Goal: Check status: Check status

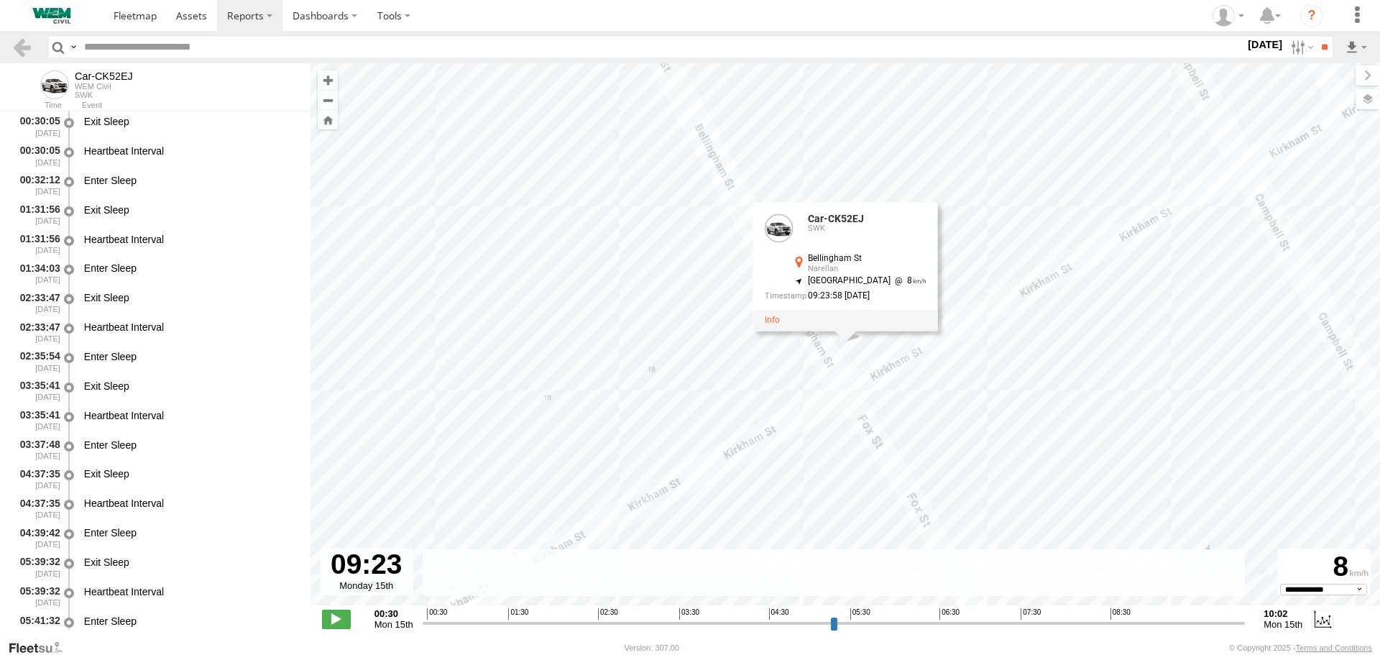
select select "**********"
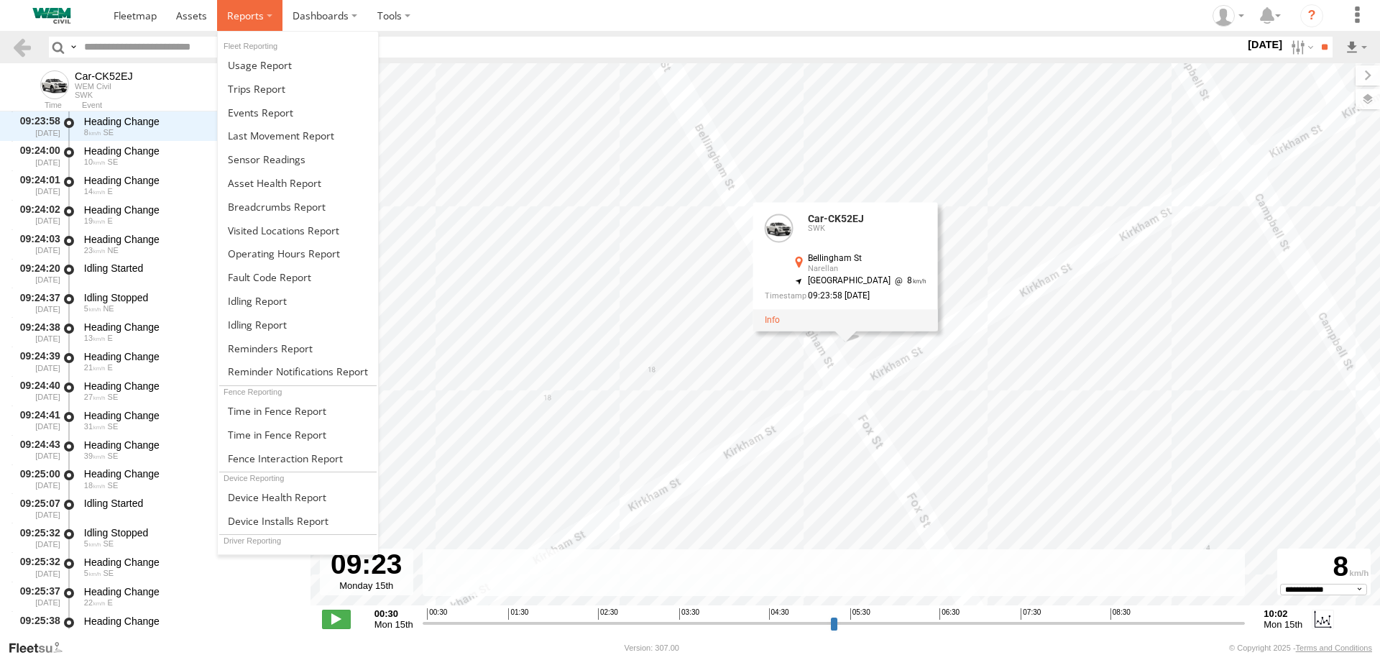
click at [254, 16] on span at bounding box center [245, 16] width 37 height 14
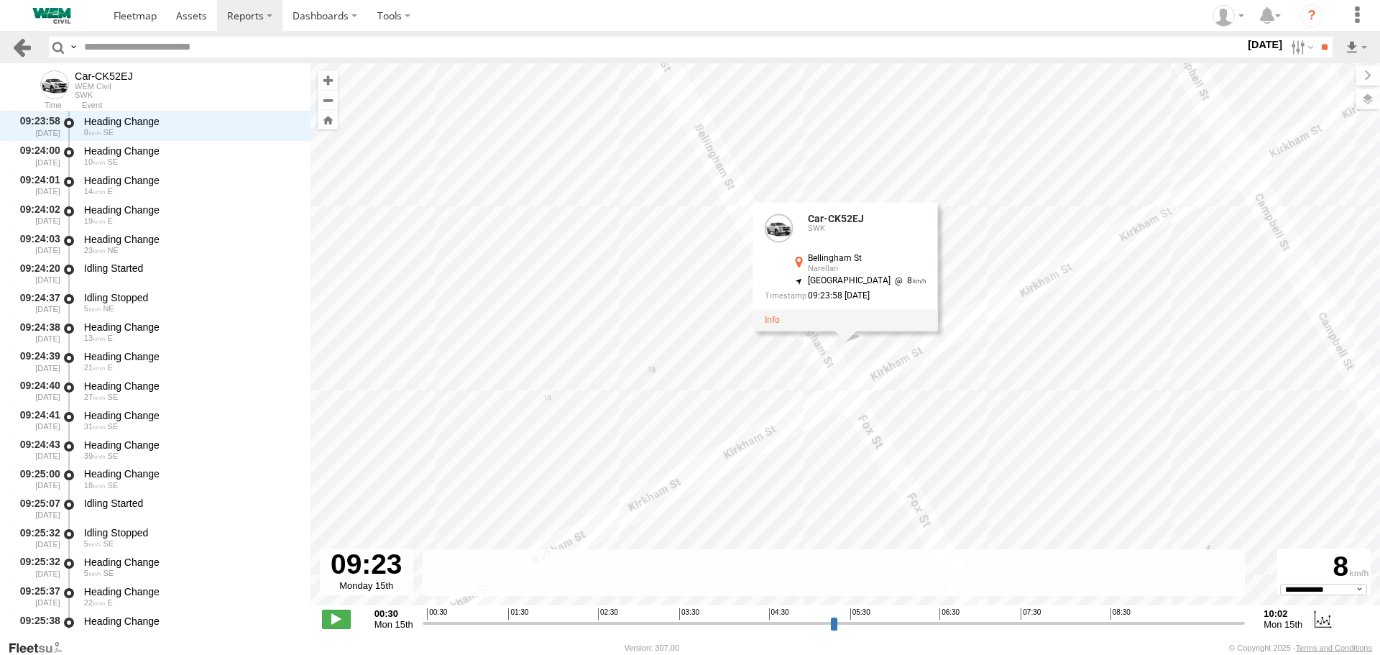
click at [13, 47] on link at bounding box center [22, 47] width 21 height 21
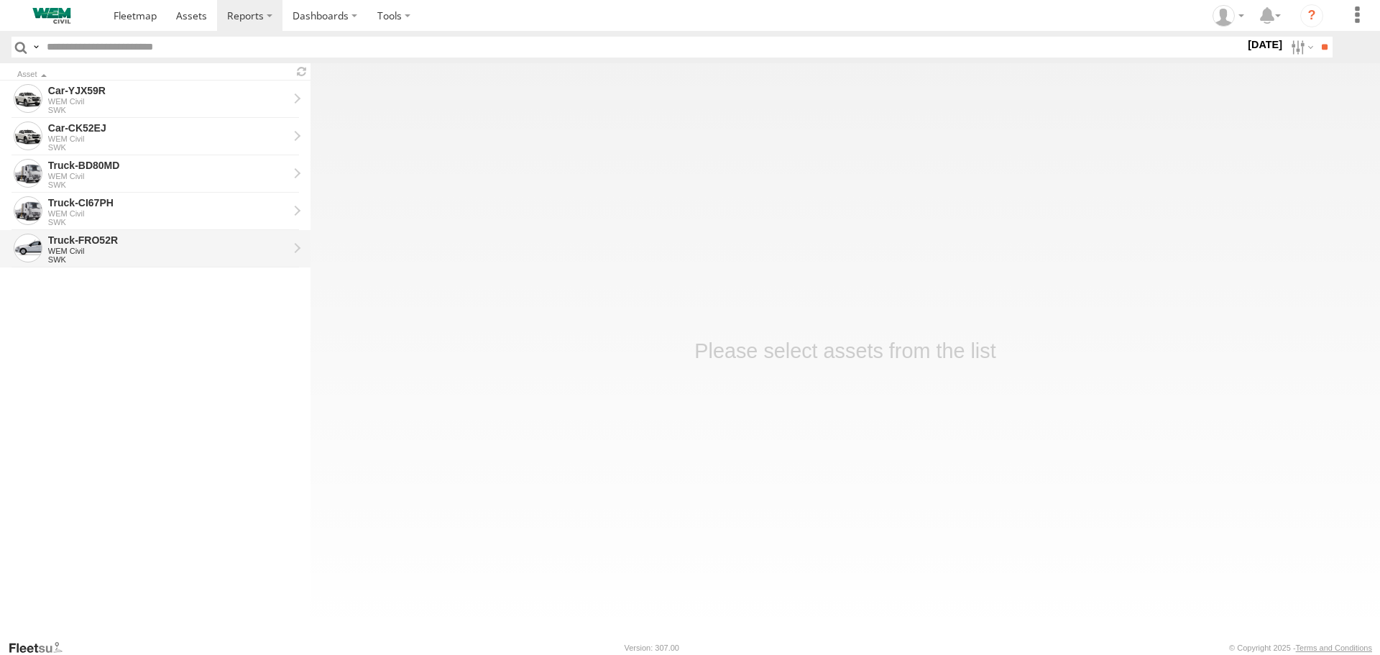
click at [85, 249] on div "WEM Civil" at bounding box center [168, 251] width 240 height 9
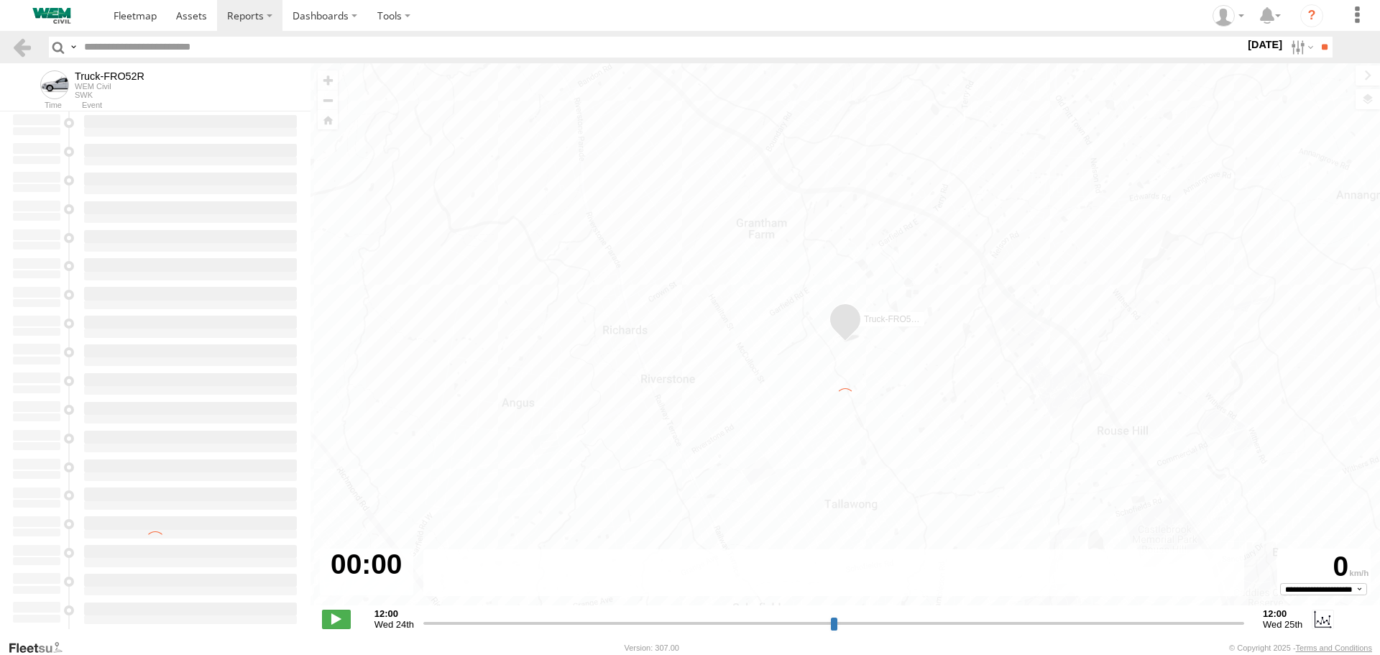
type input "**********"
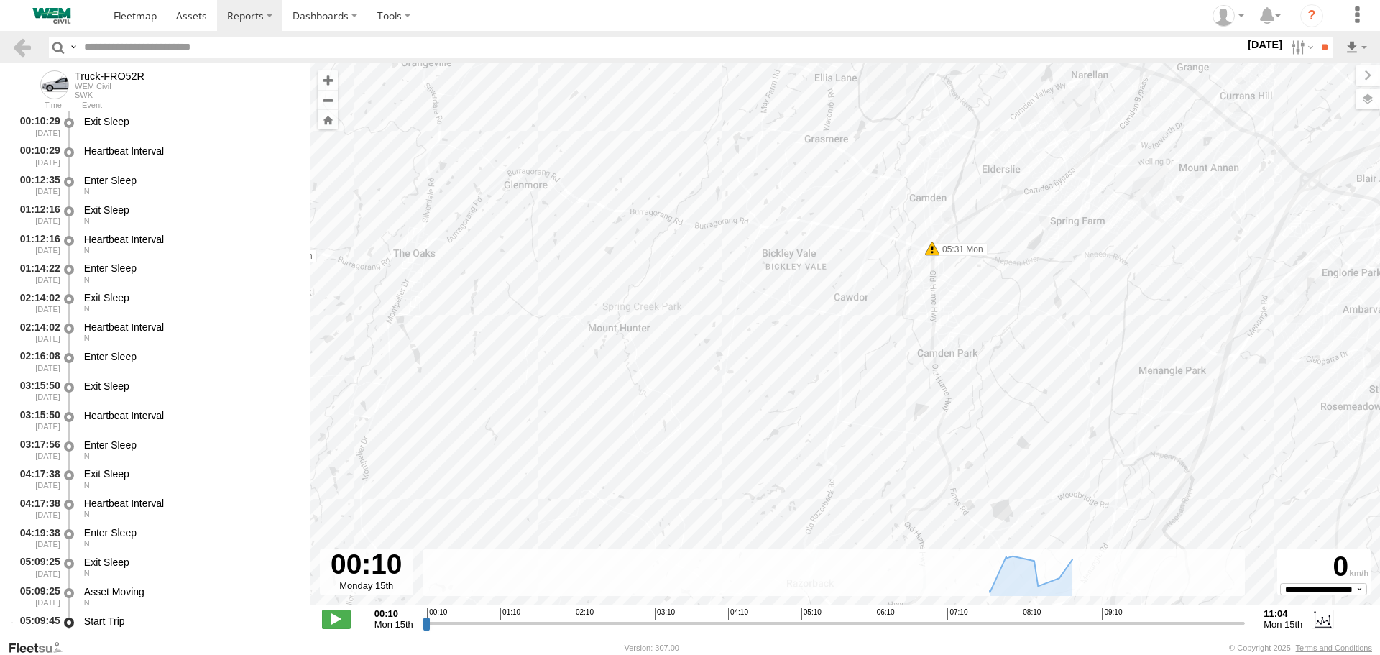
drag, startPoint x: 569, startPoint y: 391, endPoint x: 569, endPoint y: 120, distance: 271.0
click at [571, 123] on div "Truck-FRO52R 05:17 Mon 05:31 Mon 05:57 Mon 05:58 Mon 05:58 Mon 06:06 Mon 07:32 …" at bounding box center [846, 341] width 1070 height 557
drag, startPoint x: 866, startPoint y: 346, endPoint x: 739, endPoint y: 134, distance: 247.3
click at [741, 145] on div "Truck-FRO52R 05:17 Mon 05:31 Mon 05:57 Mon 05:58 Mon 05:58 Mon 06:06 Mon 07:32 …" at bounding box center [846, 341] width 1070 height 557
drag, startPoint x: 748, startPoint y: 91, endPoint x: 756, endPoint y: 93, distance: 8.9
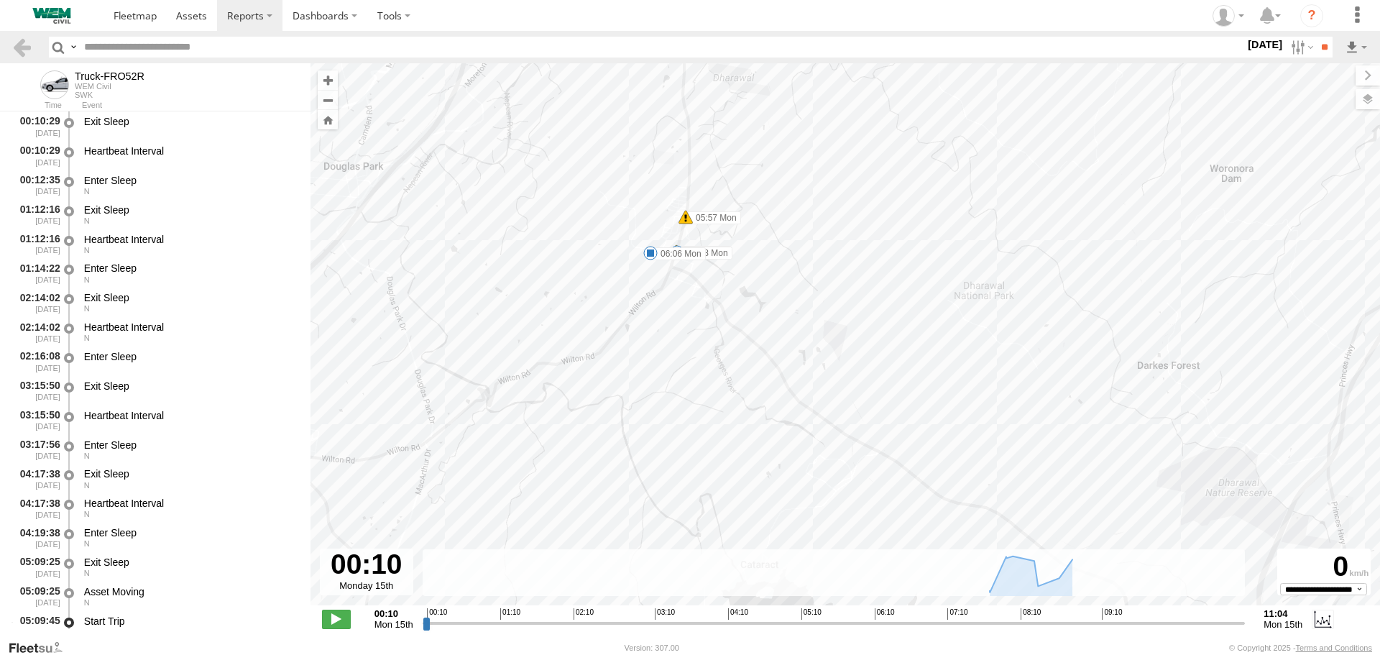
click at [756, 93] on div "Truck-FRO52R 05:17 Mon 05:31 Mon 05:57 Mon 05:58 Mon 05:58 Mon 06:06 Mon 07:32 …" at bounding box center [846, 341] width 1070 height 557
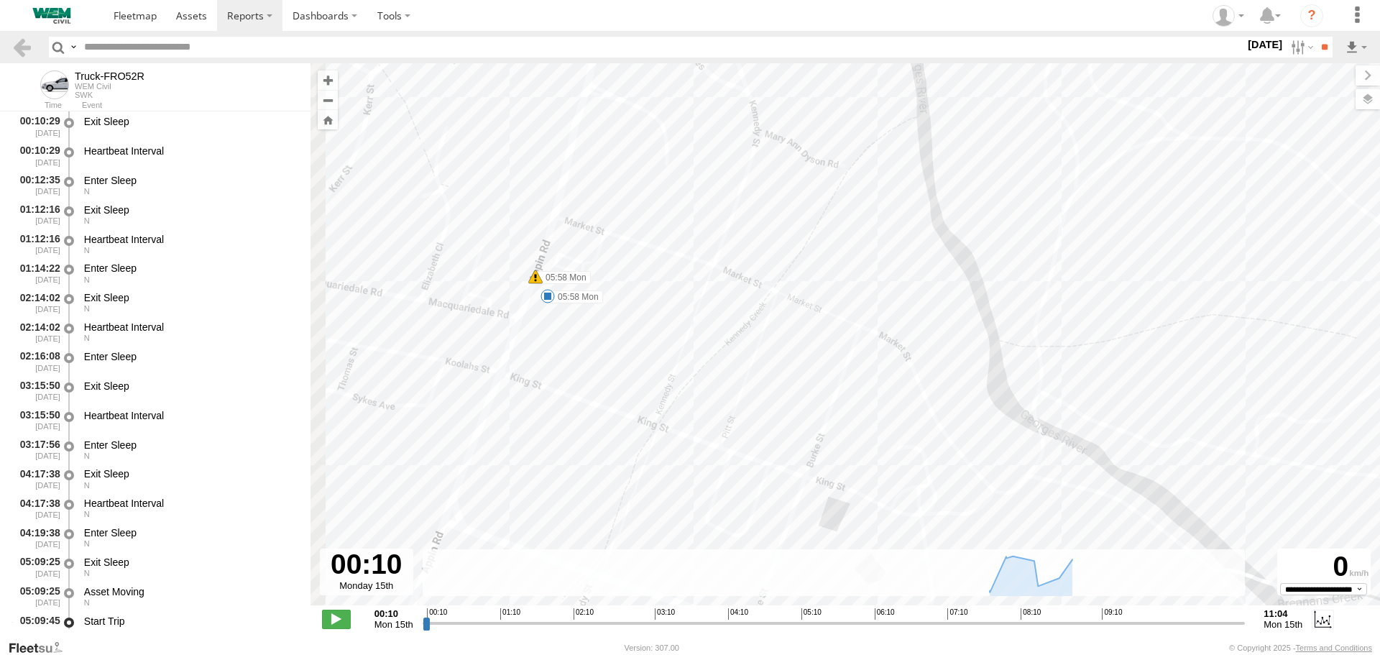
drag, startPoint x: 638, startPoint y: 290, endPoint x: 856, endPoint y: 147, distance: 261.2
click at [853, 147] on div "Truck-FRO52R 05:17 Mon 05:31 Mon 05:57 Mon 05:58 Mon 05:58 Mon 06:06 Mon 07:32 …" at bounding box center [846, 341] width 1070 height 557
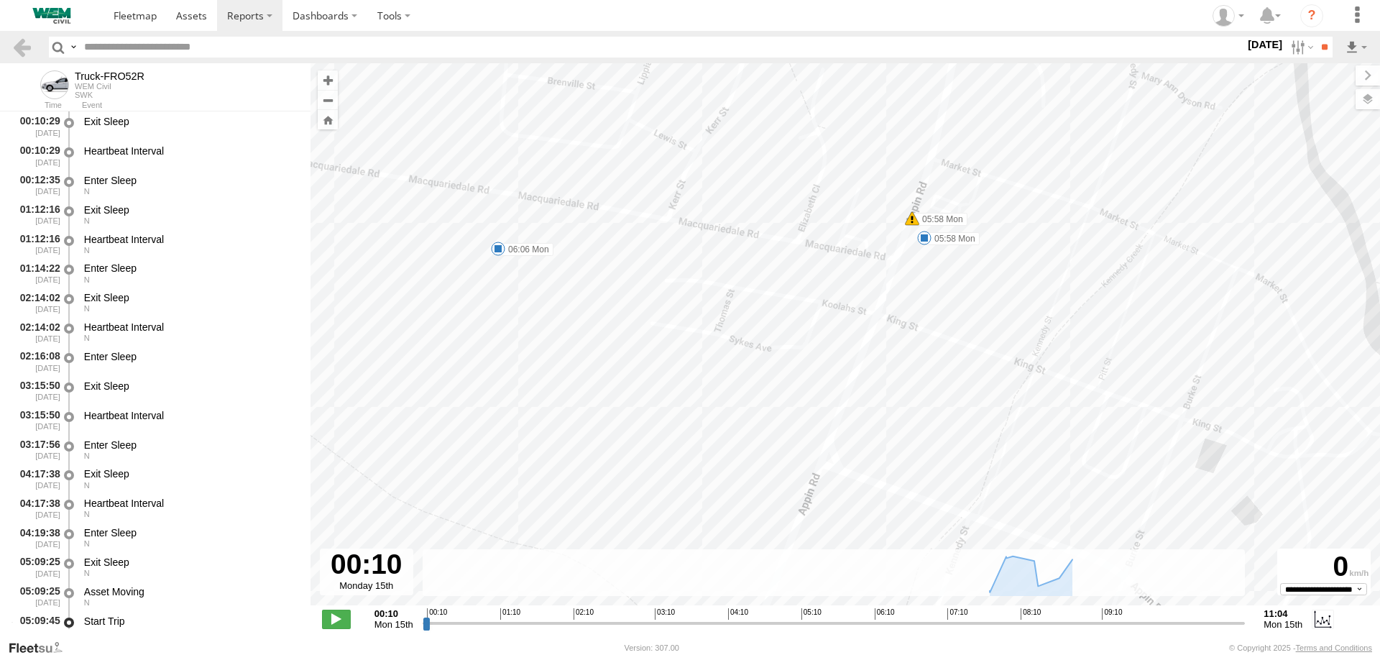
drag, startPoint x: 724, startPoint y: 231, endPoint x: 1080, endPoint y: 185, distance: 358.8
click at [1080, 185] on div "Truck-FRO52R 05:17 Mon 05:31 Mon 05:57 Mon 05:58 Mon 05:58 Mon 06:06 Mon 07:32 …" at bounding box center [846, 341] width 1070 height 557
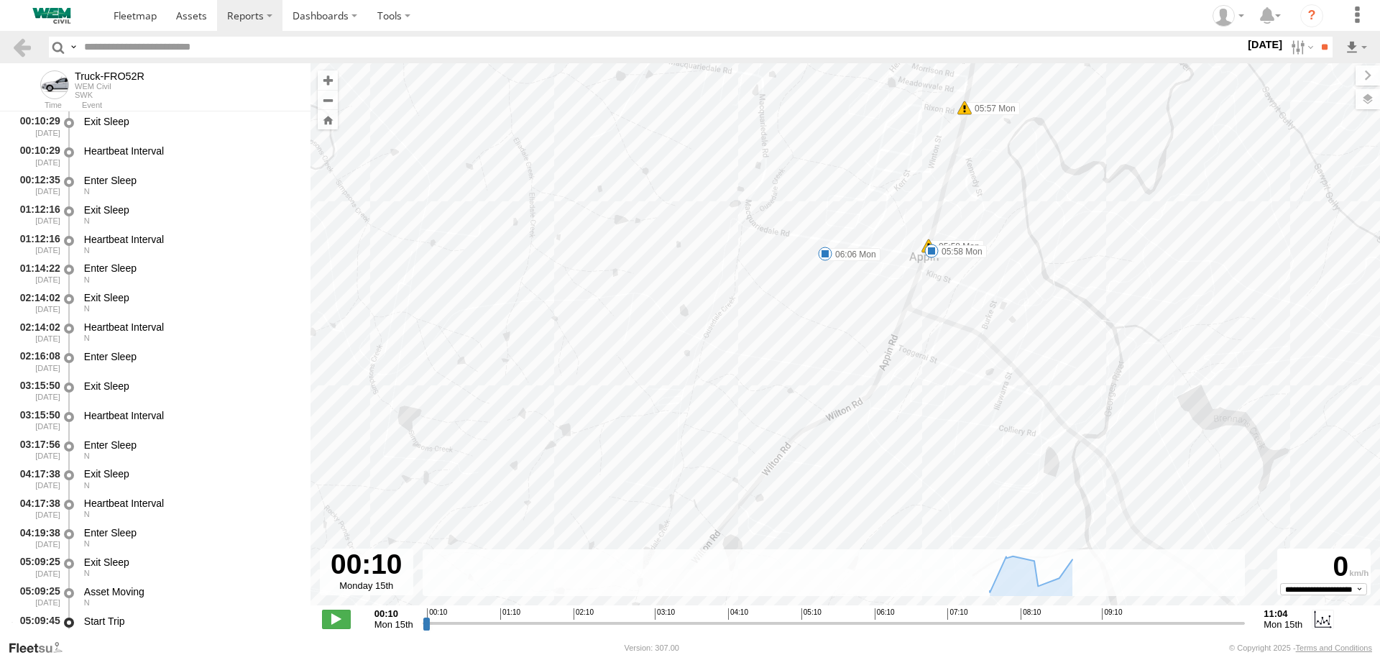
drag, startPoint x: 994, startPoint y: 168, endPoint x: 973, endPoint y: 336, distance: 169.6
click at [976, 329] on div "Truck-FRO52R 05:17 Mon 05:31 Mon 05:57 Mon 05:58 Mon 05:58 Mon 06:06 Mon 07:32 …" at bounding box center [846, 341] width 1070 height 557
drag, startPoint x: 989, startPoint y: 195, endPoint x: 981, endPoint y: 373, distance: 178.5
click at [982, 381] on div "Truck-FRO52R 05:17 Mon 05:31 Mon 05:57 Mon 05:58 Mon 05:58 Mon 06:06 Mon 07:32 …" at bounding box center [846, 341] width 1070 height 557
drag, startPoint x: 952, startPoint y: 152, endPoint x: 935, endPoint y: 288, distance: 137.0
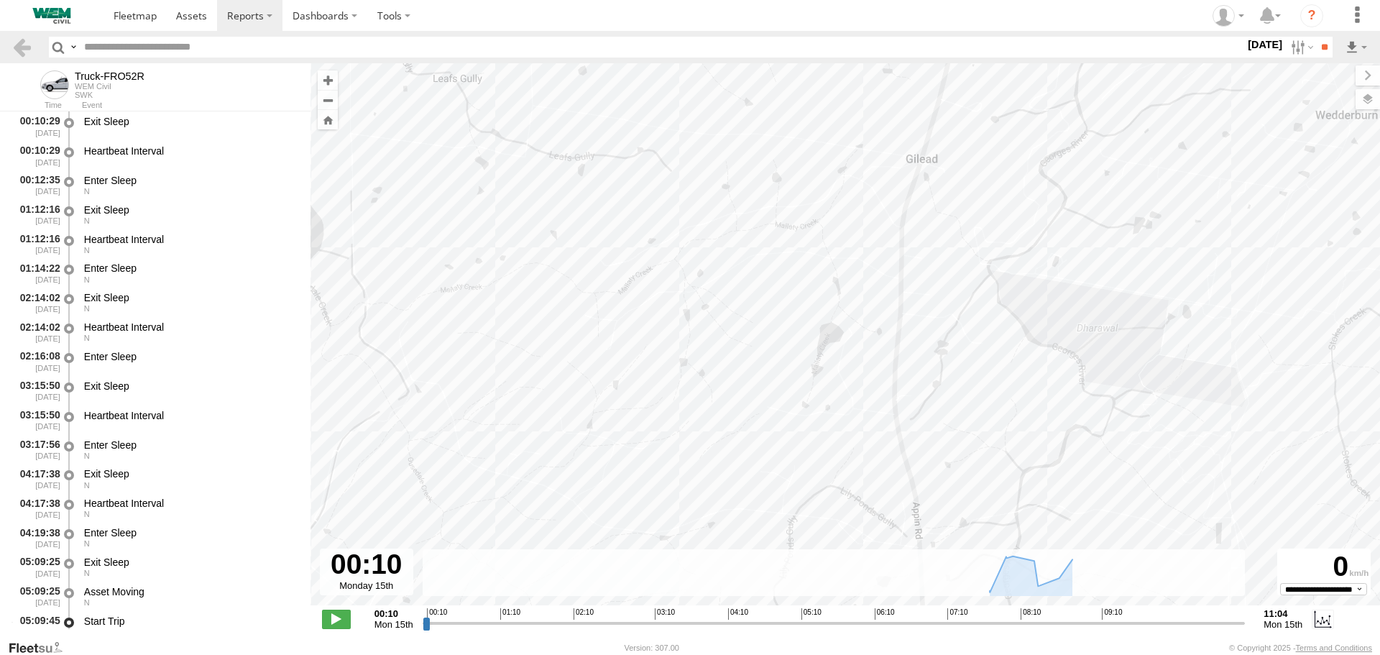
click at [940, 336] on div "Truck-FRO52R 05:17 Mon 05:31 Mon 05:57 Mon 05:58 Mon 05:58 Mon 06:06 Mon 07:32 …" at bounding box center [846, 341] width 1070 height 557
drag, startPoint x: 958, startPoint y: 146, endPoint x: 942, endPoint y: 375, distance: 229.8
click at [942, 375] on div "Truck-FRO52R 05:17 Mon 05:31 Mon 05:57 Mon 05:58 Mon 05:58 Mon 06:06 Mon 07:32 …" at bounding box center [846, 341] width 1070 height 557
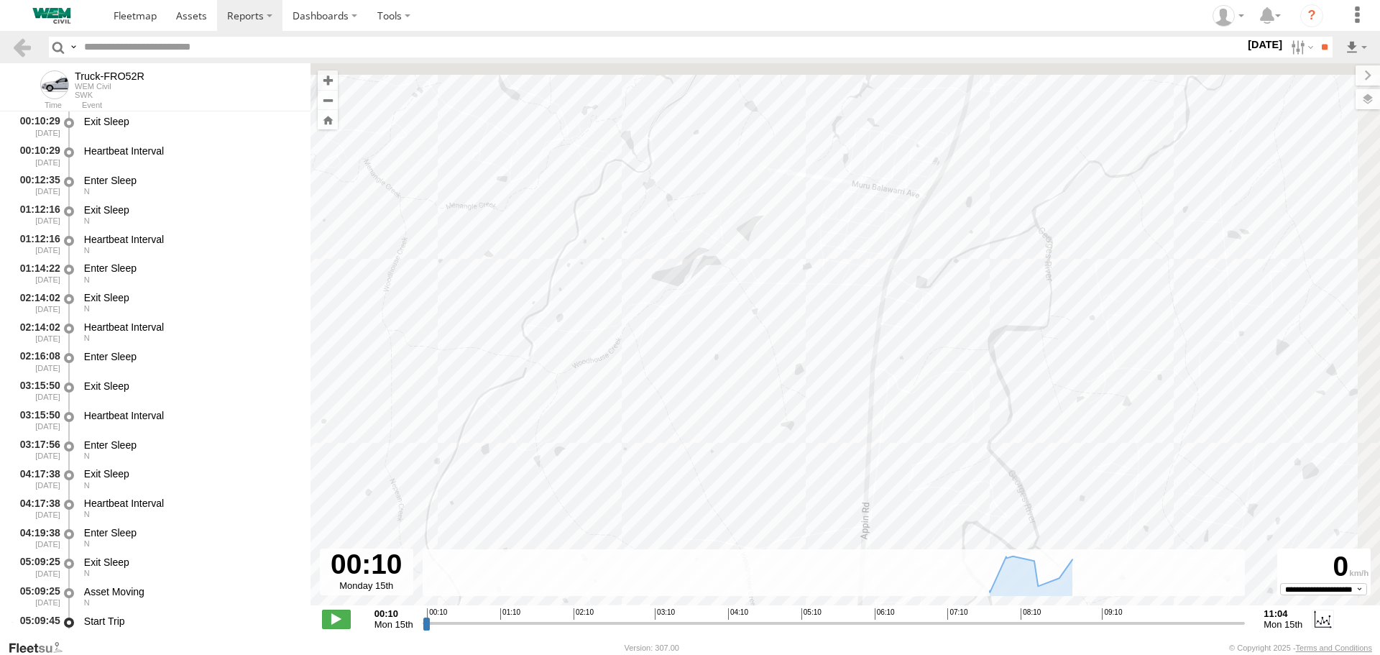
drag, startPoint x: 928, startPoint y: 161, endPoint x: 838, endPoint y: 431, distance: 284.2
click at [839, 431] on div "Truck-FRO52R 05:17 Mon 05:31 Mon 05:57 Mon 05:58 Mon 05:58 Mon 06:06 Mon 07:32 …" at bounding box center [846, 341] width 1070 height 557
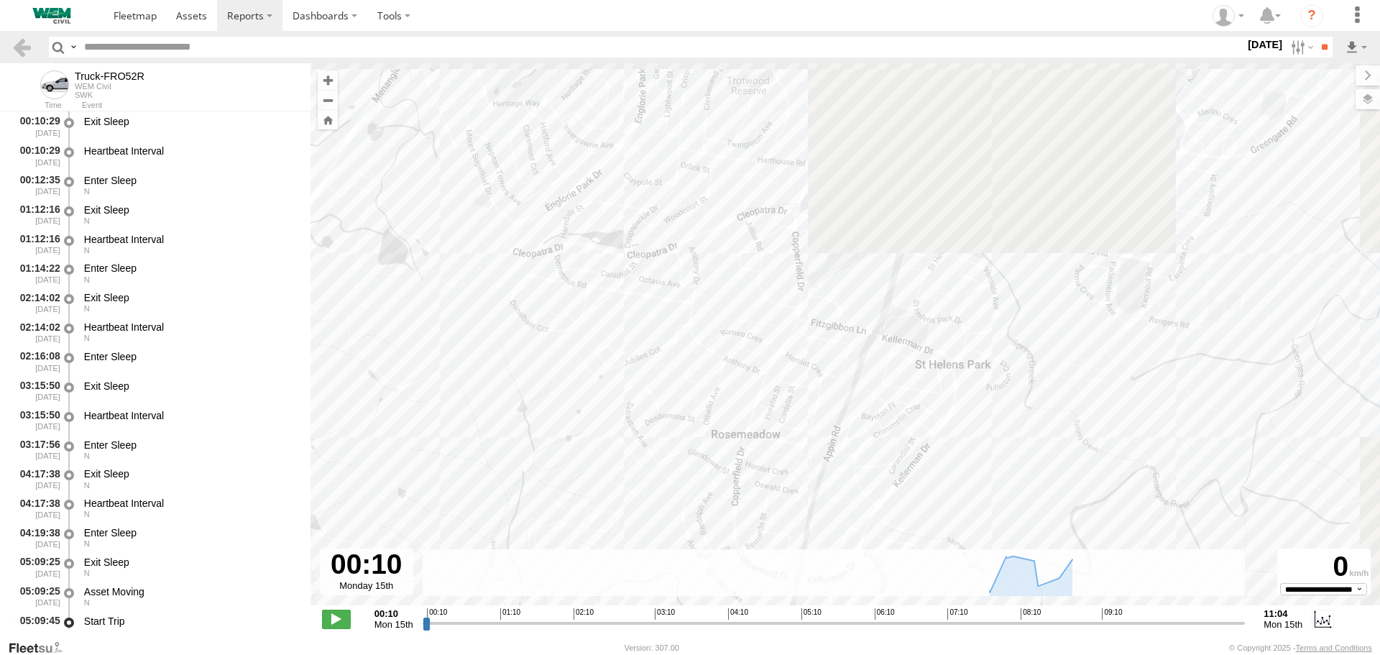
drag, startPoint x: 940, startPoint y: 208, endPoint x: 871, endPoint y: 407, distance: 210.1
click at [862, 463] on div "Truck-FRO52R 05:17 Mon 05:31 Mon 05:57 Mon 05:58 Mon 05:58 Mon 06:06 Mon 07:32 …" at bounding box center [846, 341] width 1070 height 557
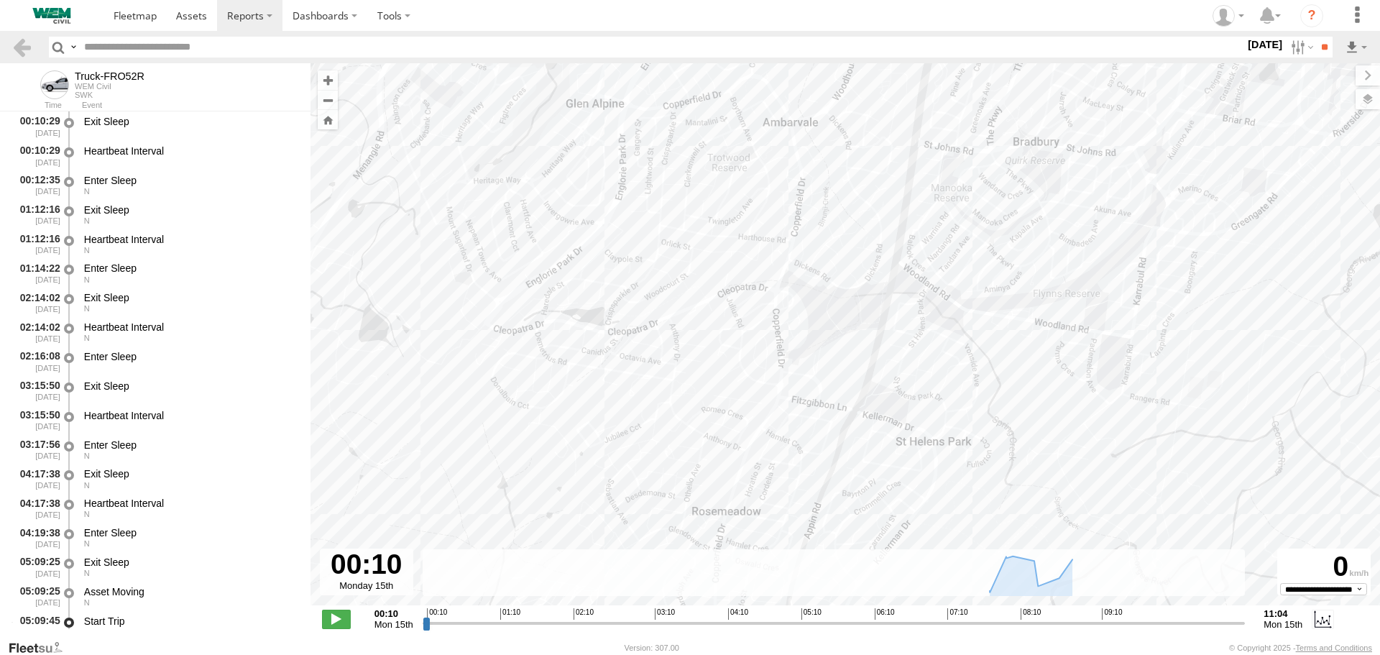
drag, startPoint x: 934, startPoint y: 152, endPoint x: 850, endPoint y: 344, distance: 209.3
click at [853, 387] on div "Truck-FRO52R 05:17 Mon 05:31 Mon 05:57 Mon 05:58 Mon 05:58 Mon 06:06 Mon 07:32 …" at bounding box center [846, 341] width 1070 height 557
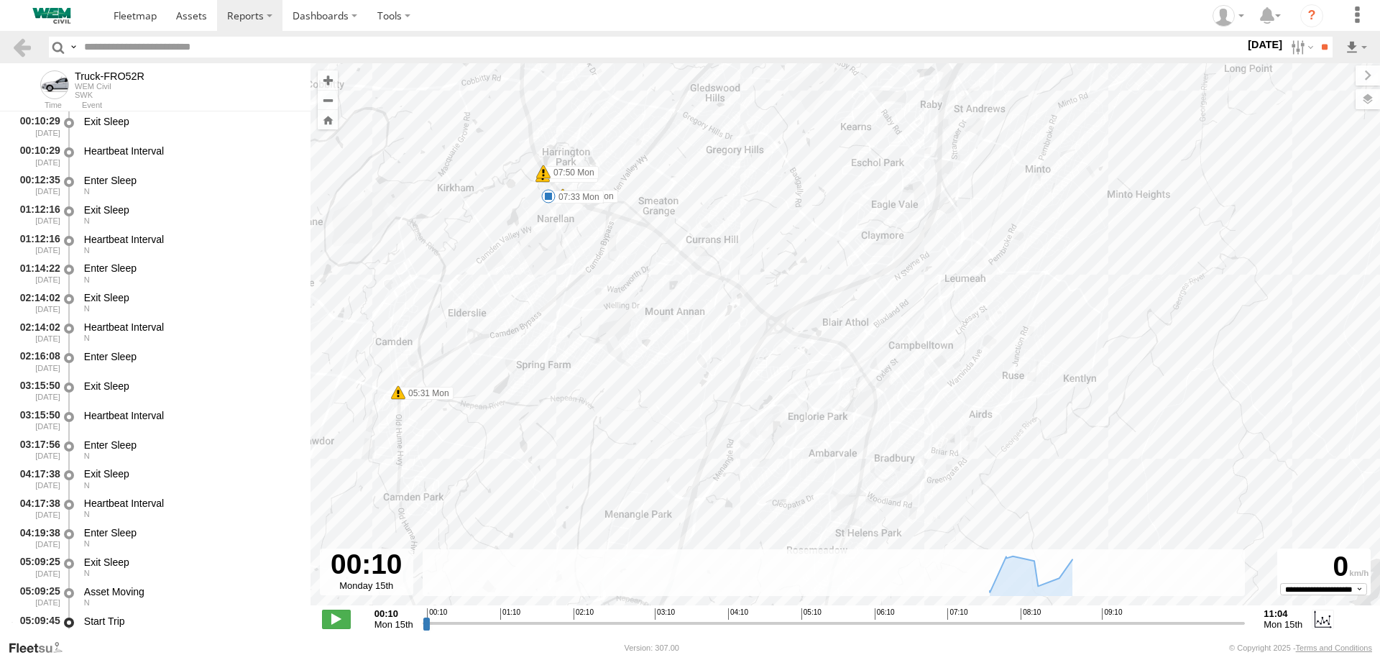
drag, startPoint x: 628, startPoint y: 222, endPoint x: 709, endPoint y: 352, distance: 153.0
click at [709, 352] on div "Truck-FRO52R 05:17 Mon 05:31 Mon 05:57 Mon 05:58 Mon 05:58 Mon 06:06 Mon 07:32 …" at bounding box center [846, 341] width 1070 height 557
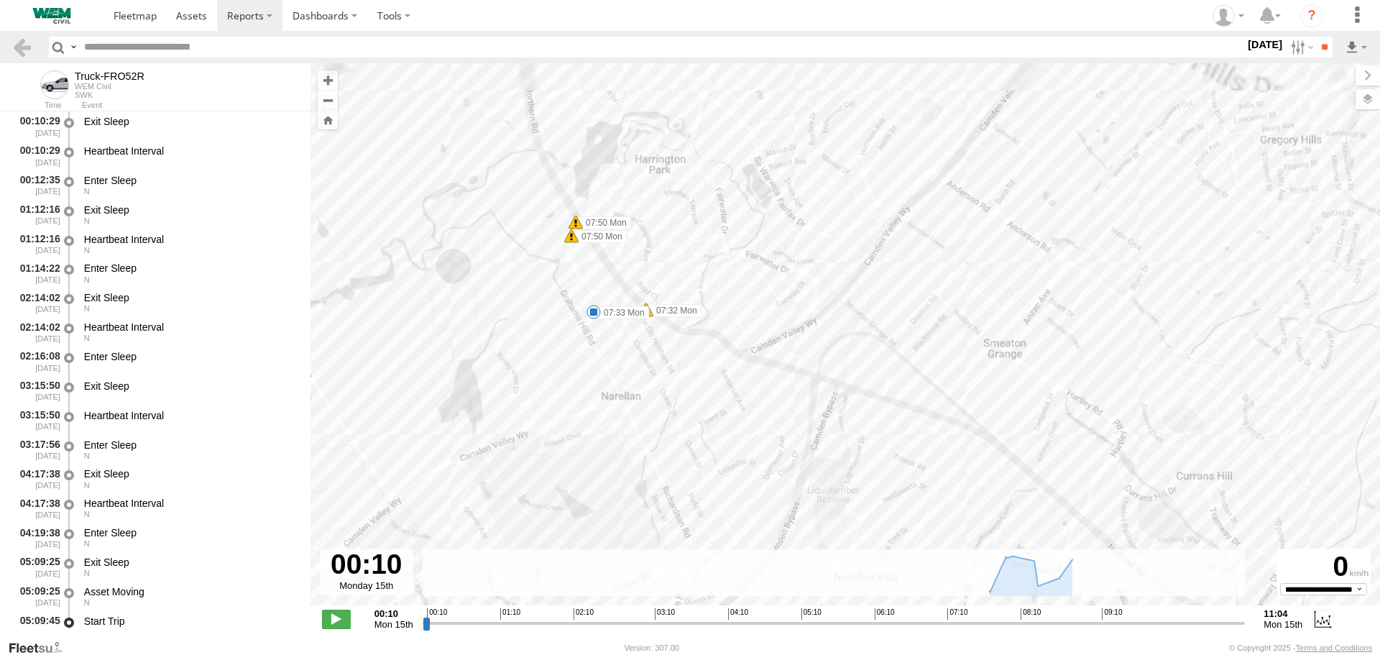
drag, startPoint x: 549, startPoint y: 201, endPoint x: 595, endPoint y: 446, distance: 248.7
click at [595, 446] on div "Truck-FRO52R 05:17 Mon 05:31 Mon 05:57 Mon 05:58 Mon 05:58 Mon 06:06 Mon 07:32 …" at bounding box center [846, 341] width 1070 height 557
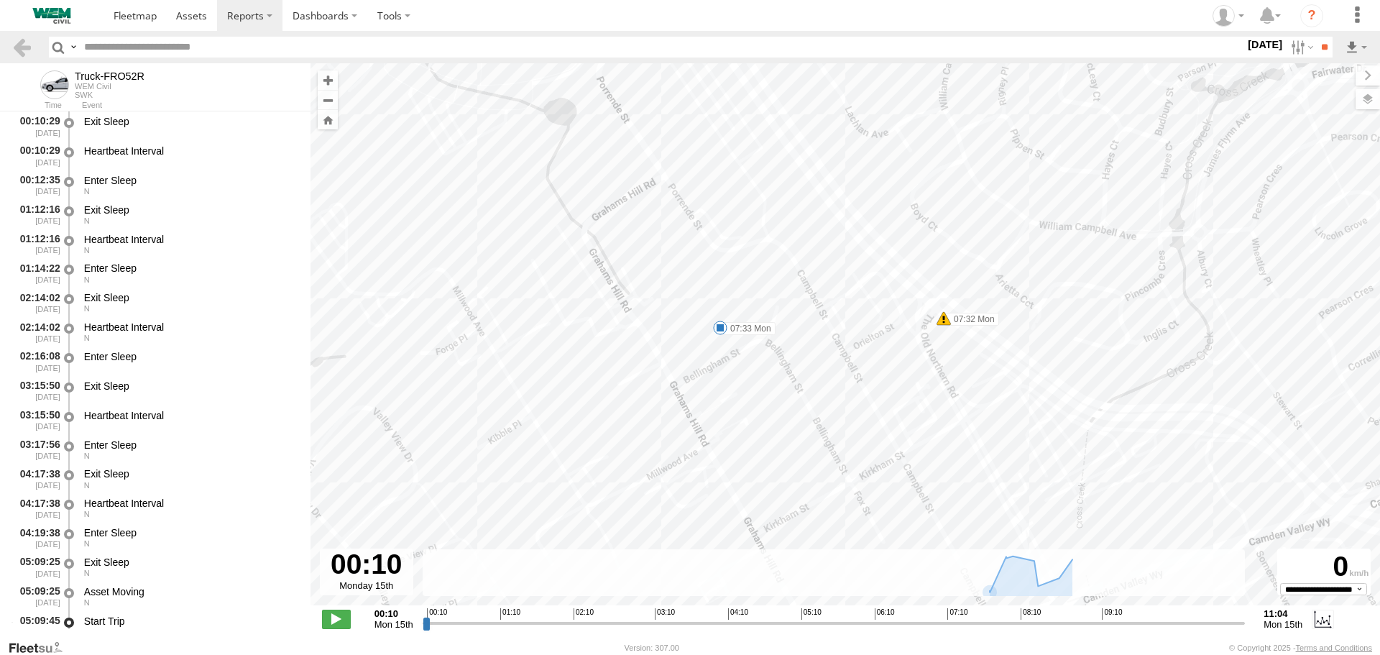
drag, startPoint x: 555, startPoint y: 338, endPoint x: 591, endPoint y: 387, distance: 60.7
click at [591, 387] on div "Truck-FRO52R 05:17 Mon 05:31 Mon 05:57 Mon 05:58 Mon 05:58 Mon 06:06 Mon 07:32 …" at bounding box center [846, 341] width 1070 height 557
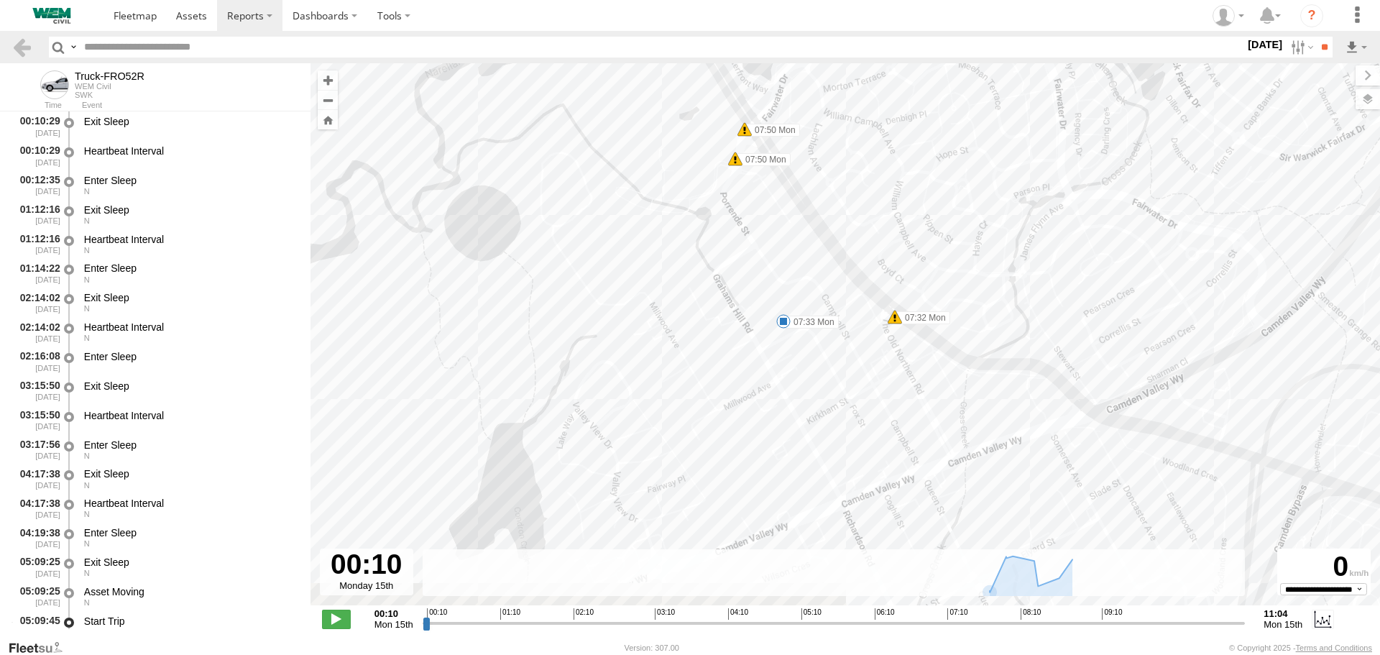
drag, startPoint x: 870, startPoint y: 408, endPoint x: 853, endPoint y: 326, distance: 83.7
click at [853, 326] on div "Truck-FRO52R 05:17 Mon 05:31 Mon 05:57 Mon 05:58 Mon 05:58 Mon 06:06 Mon 07:32 …" at bounding box center [846, 341] width 1070 height 557
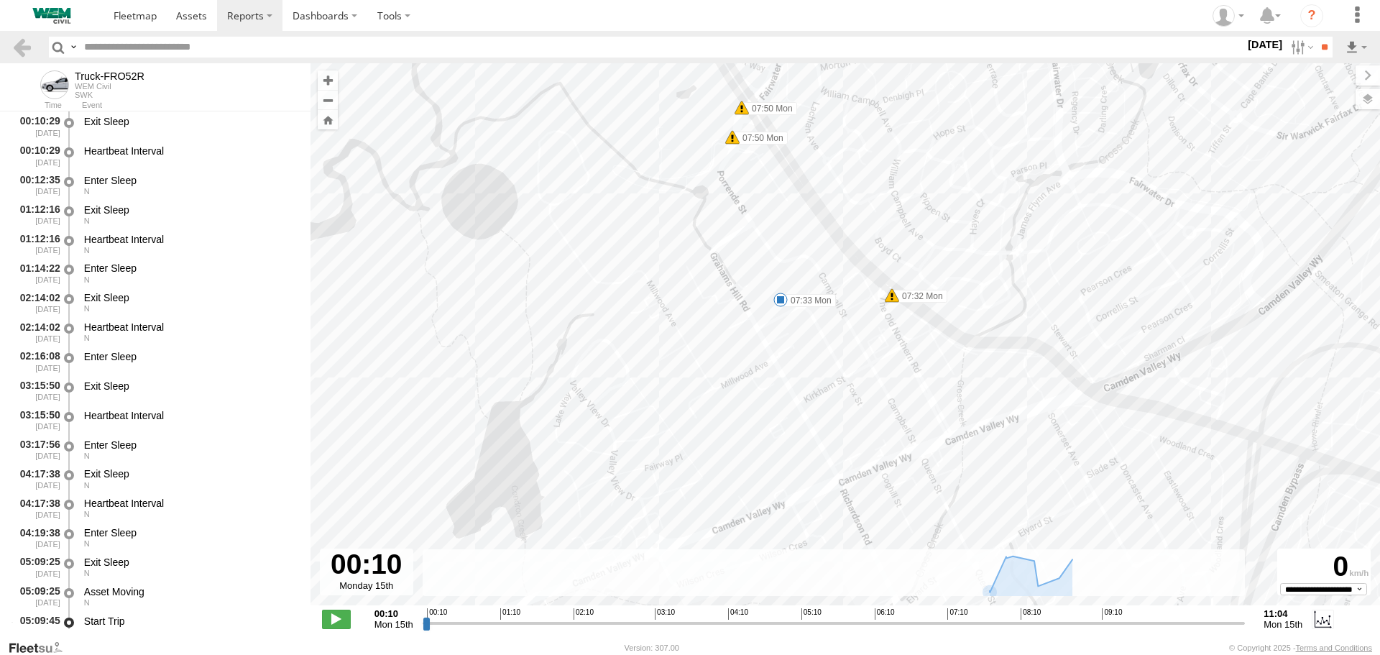
click at [784, 296] on span at bounding box center [781, 300] width 14 height 14
click at [807, 334] on div "Truck-FRO52R 05:17 Mon 05:31 Mon 05:57 Mon 05:58 Mon 05:58 Mon 06:06 Mon 07:32 …" at bounding box center [846, 341] width 1070 height 557
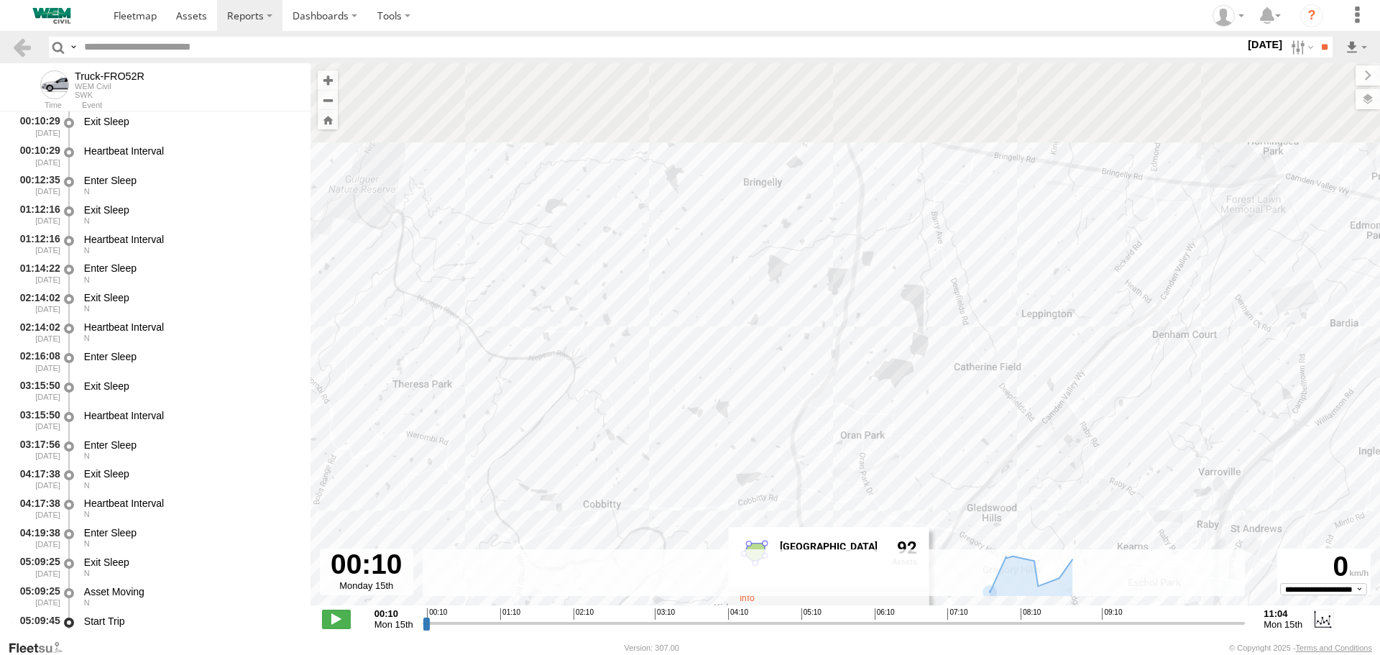
drag, startPoint x: 938, startPoint y: 189, endPoint x: 926, endPoint y: 400, distance: 211.0
click at [914, 440] on div "Truck-FRO52R 05:17 Mon 05:31 Mon 05:57 Mon 05:58 Mon 05:58 Mon 06:06 Mon 07:32 …" at bounding box center [846, 341] width 1070 height 557
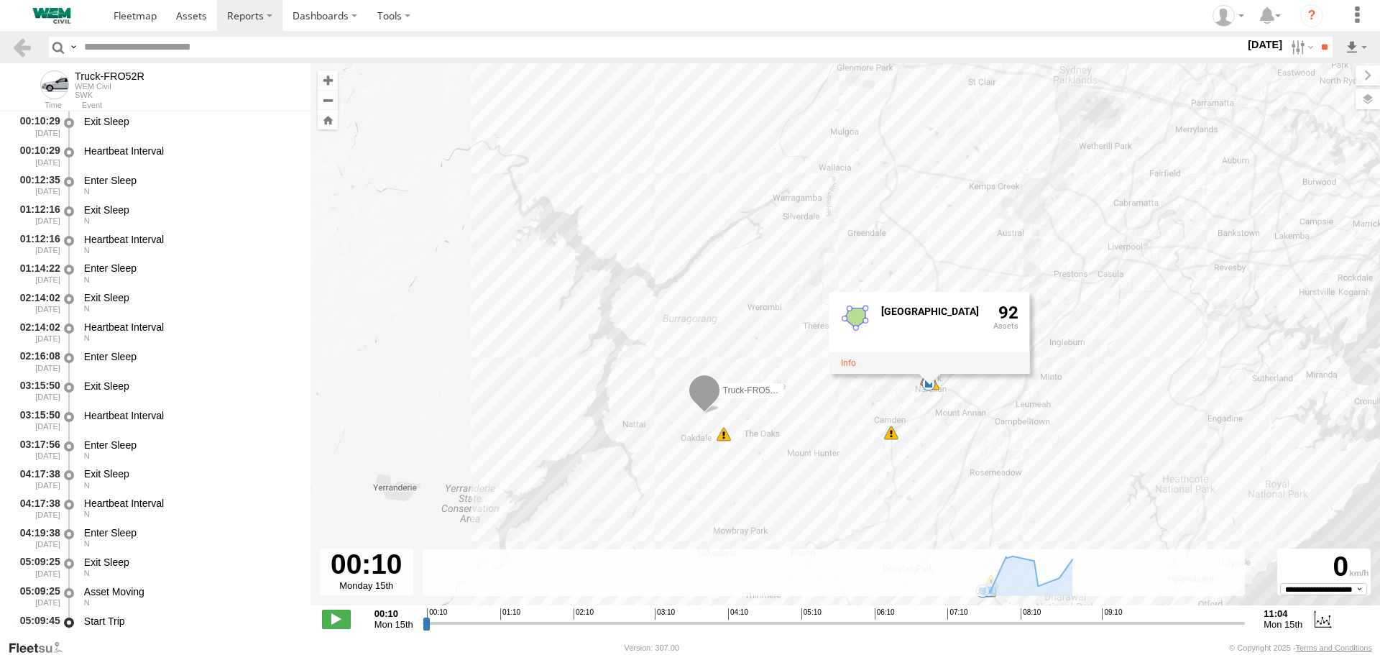
drag, startPoint x: 974, startPoint y: 159, endPoint x: 859, endPoint y: 410, distance: 276.7
click at [900, 354] on div "Truck-FRO52R 05:17 Mon 05:31 Mon 05:57 Mon 05:58 Mon 05:58 Mon 06:06 Mon 07:32 …" at bounding box center [846, 341] width 1070 height 557
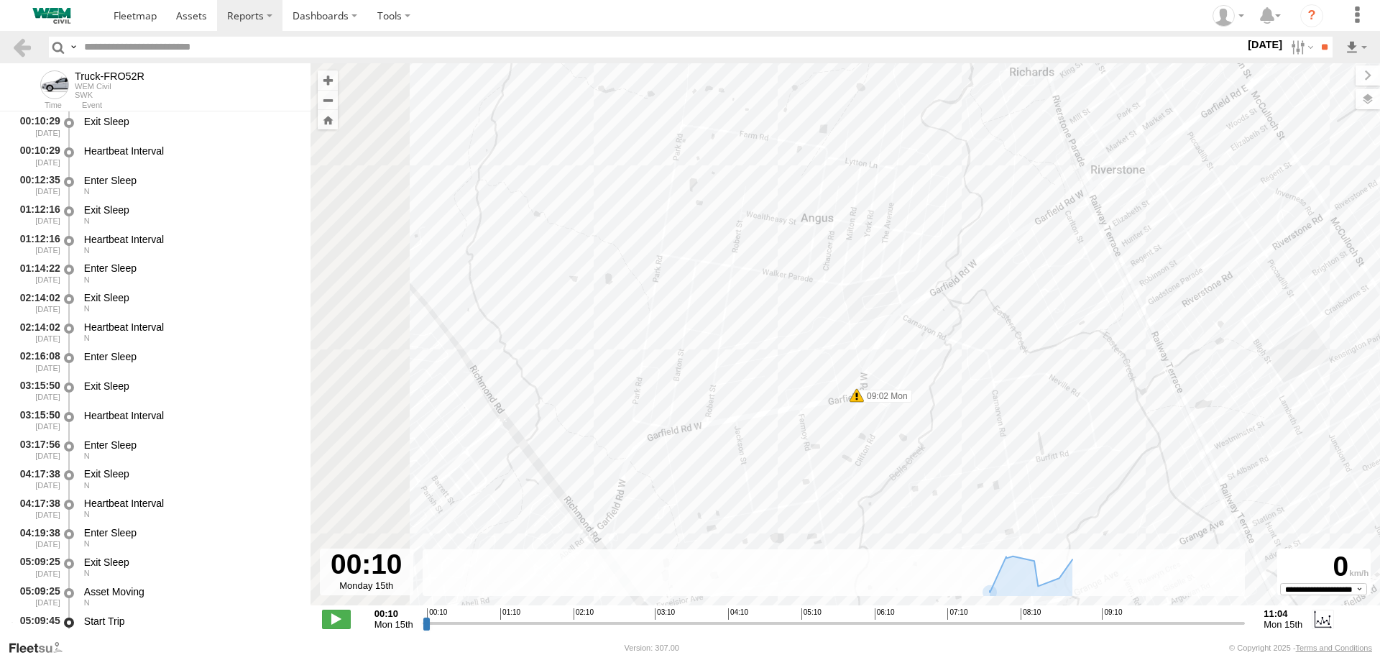
drag, startPoint x: 867, startPoint y: 363, endPoint x: 1129, endPoint y: 306, distance: 267.8
click at [1146, 290] on div "Truck-FRO52R 05:17 Mon 05:31 Mon 05:57 Mon 05:58 Mon 05:58 Mon 06:06 Mon 07:32 …" at bounding box center [846, 341] width 1070 height 557
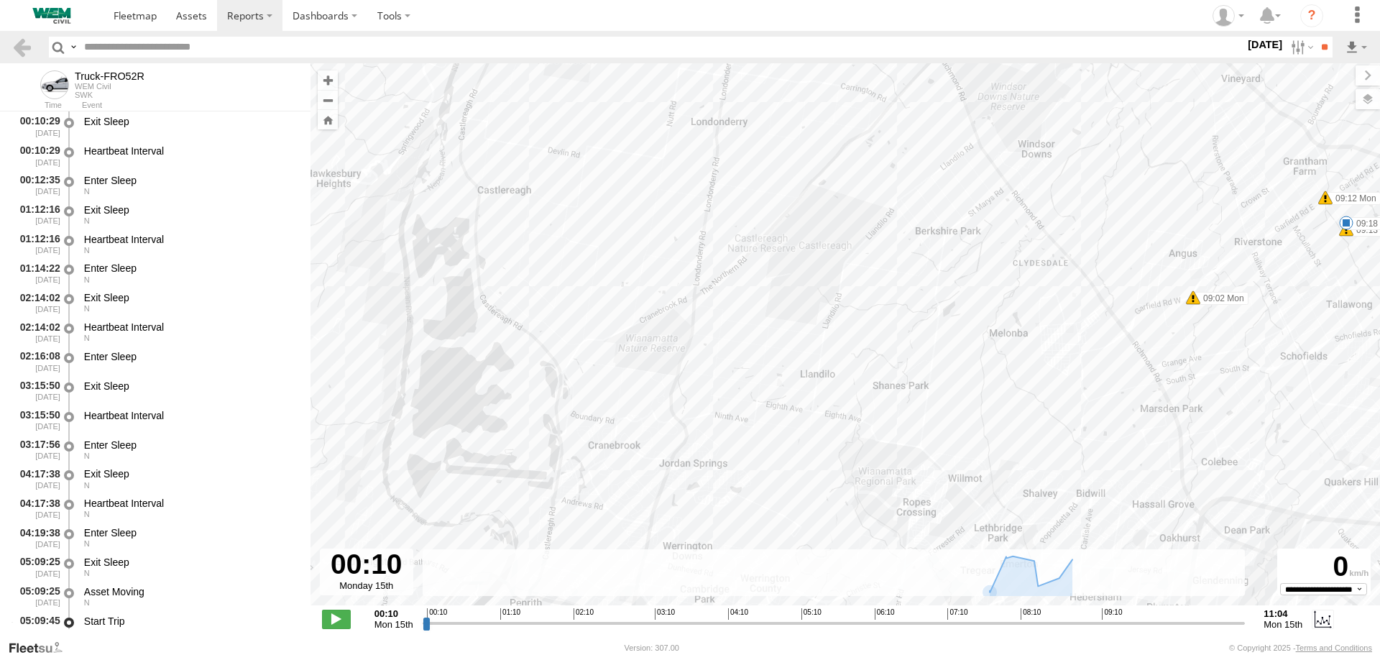
drag, startPoint x: 559, startPoint y: 367, endPoint x: 820, endPoint y: 254, distance: 284.3
click at [820, 254] on div "Truck-FRO52R 05:17 Mon 05:31 Mon 05:57 Mon 05:58 Mon 05:58 Mon 06:06 Mon 07:32 …" at bounding box center [846, 341] width 1070 height 557
